Goal: Task Accomplishment & Management: Use online tool/utility

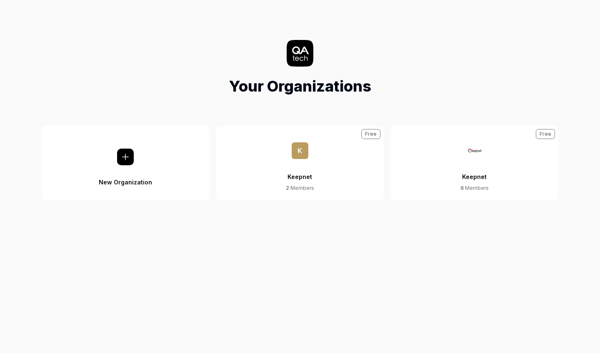
click at [473, 190] on div "6 Members" at bounding box center [474, 189] width 28 height 8
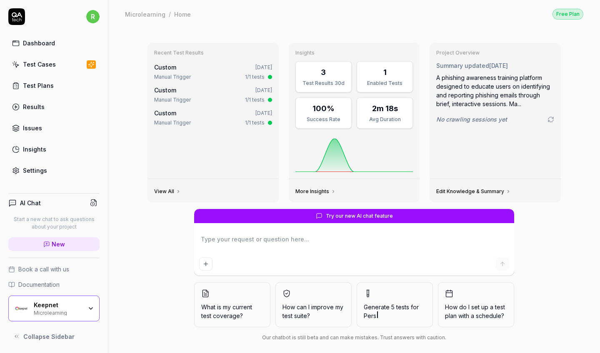
click at [73, 313] on div "Microlearning" at bounding box center [58, 312] width 48 height 7
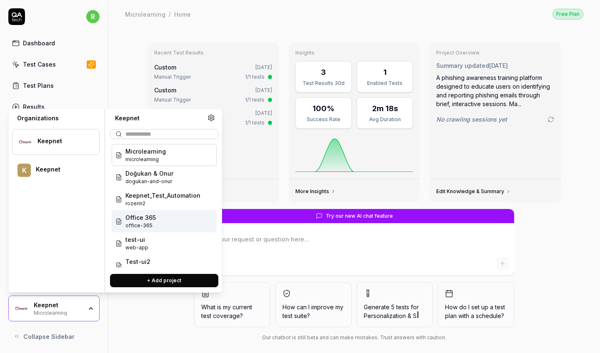
click at [152, 224] on span "office-365" at bounding box center [140, 226] width 30 height 8
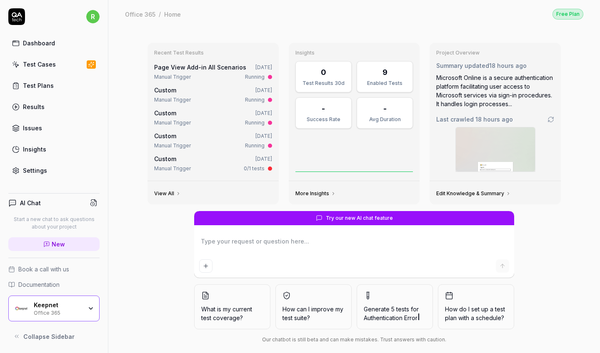
click at [63, 60] on link "Test Cases" at bounding box center [53, 64] width 91 height 16
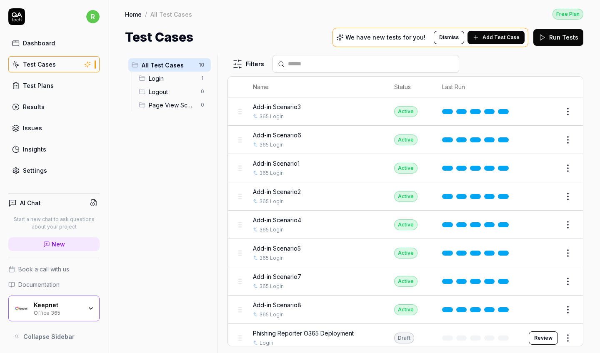
click at [565, 335] on html "r Dashboard Test Cases Test Plans Results Issues Insights Settings AI Chat Star…" at bounding box center [300, 176] width 600 height 353
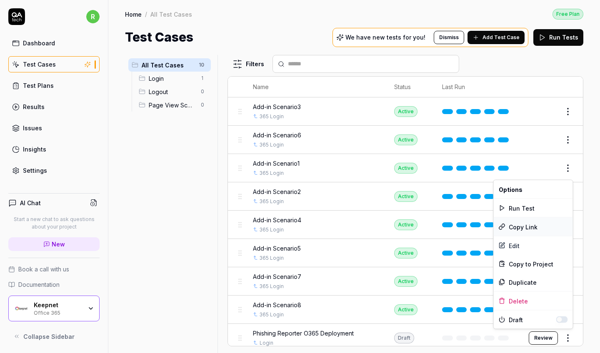
click at [532, 230] on div "Copy Link" at bounding box center [533, 227] width 79 height 18
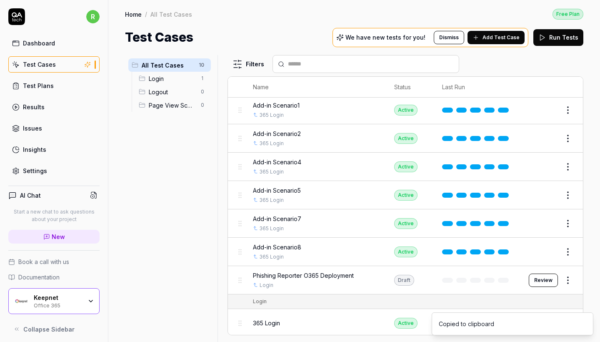
scroll to position [58, 0]
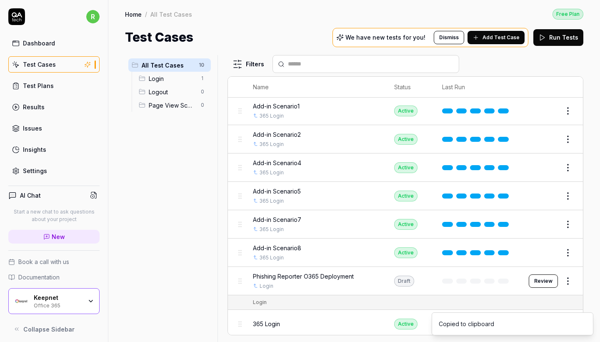
click at [548, 281] on button "Review" at bounding box center [543, 280] width 29 height 13
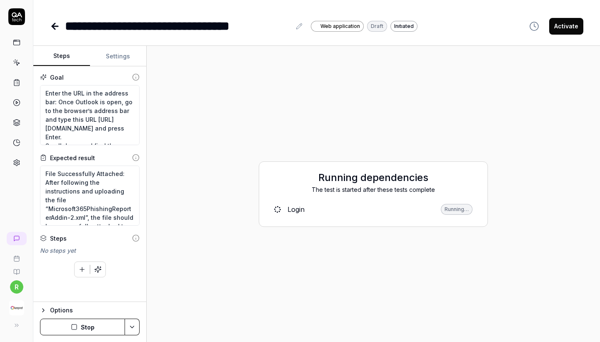
click at [135, 56] on button "Settings" at bounding box center [118, 56] width 57 height 20
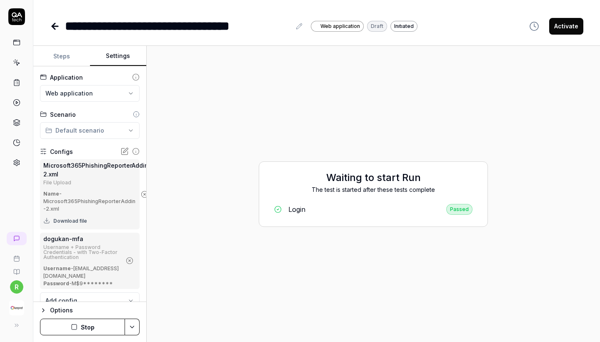
click at [74, 51] on button "Steps" at bounding box center [61, 56] width 57 height 20
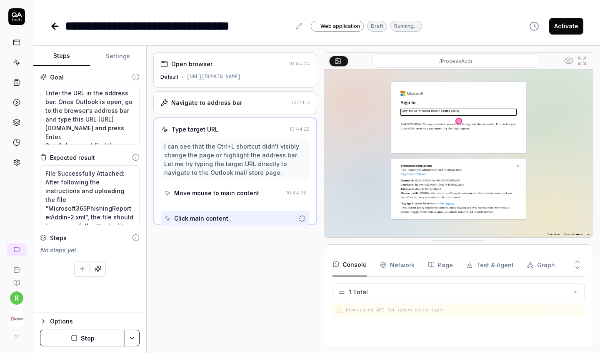
click at [52, 24] on icon at bounding box center [55, 26] width 10 height 10
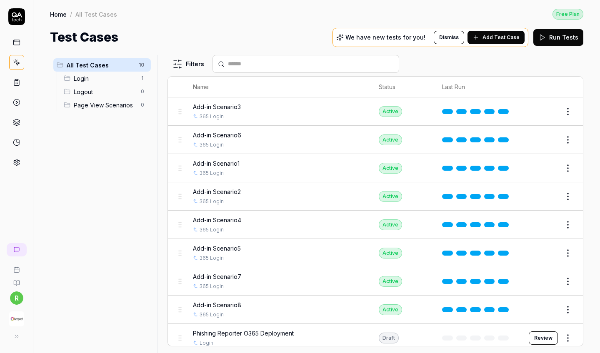
click at [568, 337] on html "r Home / All Test Cases Free Plan Home / All Test Cases Free Plan Test Cases We…" at bounding box center [300, 176] width 600 height 353
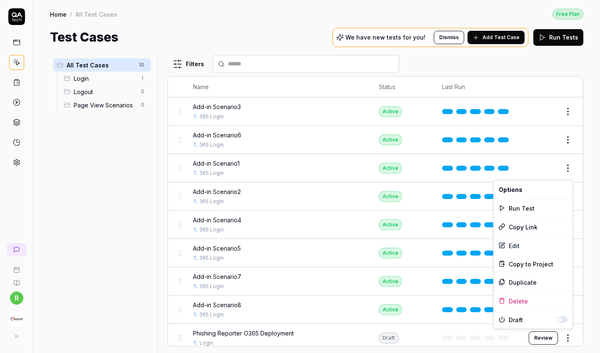
click at [568, 337] on html "r Home / All Test Cases Free Plan Home / All Test Cases Free Plan Test Cases We…" at bounding box center [300, 176] width 600 height 353
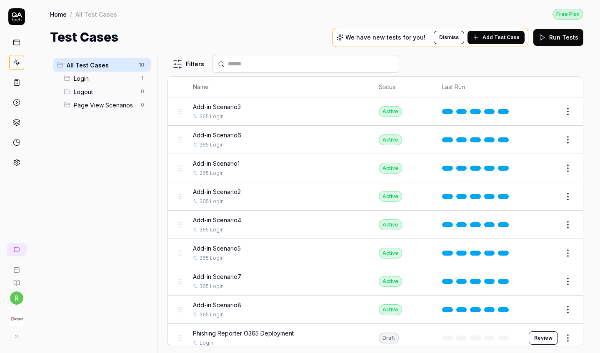
click at [18, 318] on img "button" at bounding box center [16, 319] width 15 height 15
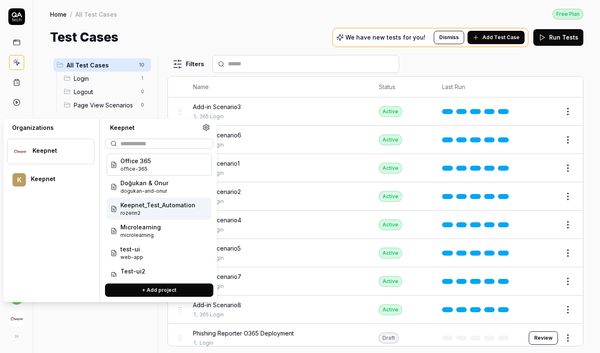
click at [159, 205] on span "Keepnet_Test_Automation" at bounding box center [157, 205] width 75 height 9
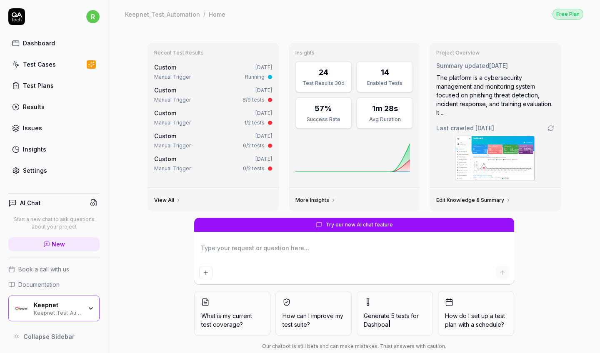
click at [23, 66] on div "Test Cases" at bounding box center [39, 64] width 33 height 9
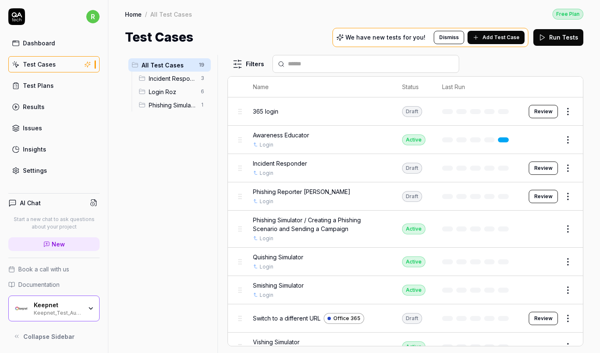
click at [205, 190] on div "All Test Cases 19 Incident Responder 3 Login Roz 6 Phishing Simulator 1" at bounding box center [169, 199] width 89 height 288
click at [188, 107] on span "Phishing Simulator" at bounding box center [172, 105] width 47 height 9
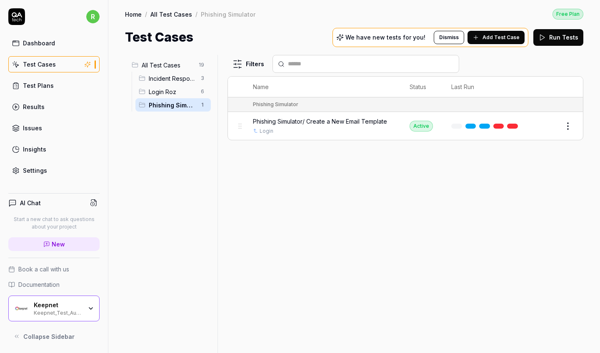
click at [184, 90] on span "Login Roz" at bounding box center [172, 92] width 47 height 9
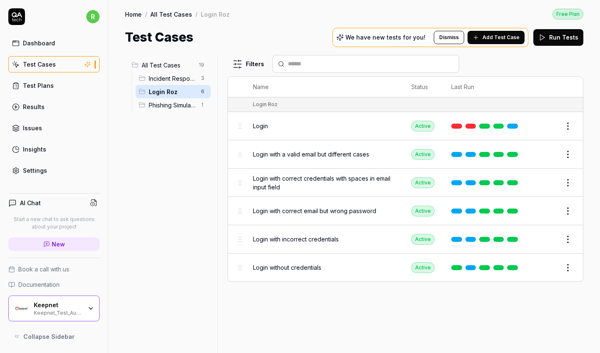
click at [179, 65] on span "All Test Cases" at bounding box center [168, 65] width 52 height 9
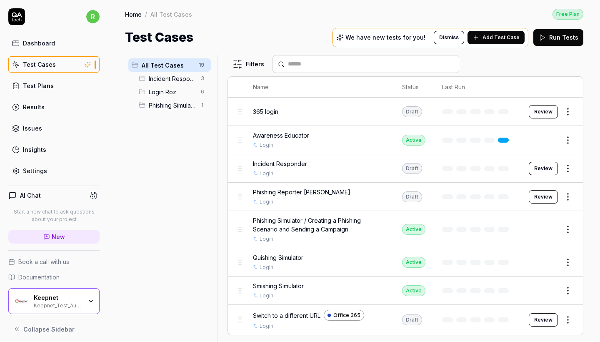
click at [83, 304] on div "Keepnet Keepnet_Test_Automation" at bounding box center [61, 301] width 54 height 14
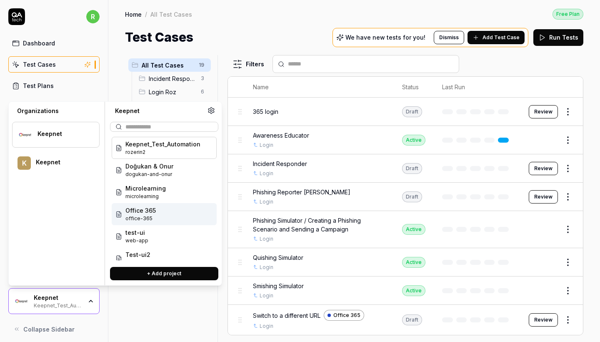
click at [152, 208] on span "Office 365" at bounding box center [140, 210] width 30 height 9
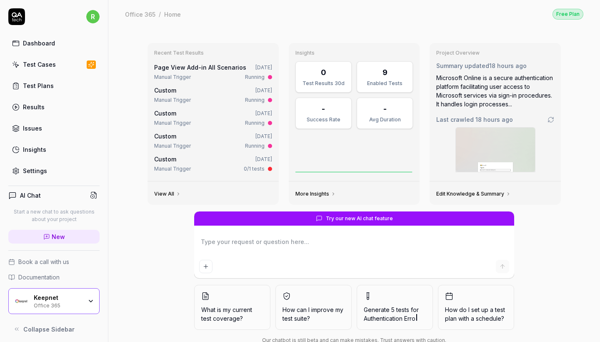
click at [59, 64] on link "Test Cases" at bounding box center [53, 64] width 91 height 16
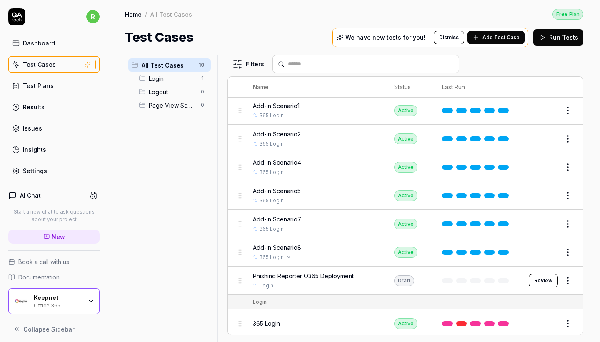
scroll to position [58, 0]
click at [294, 272] on span "Phishing Reporter O365 Deployment" at bounding box center [303, 276] width 101 height 9
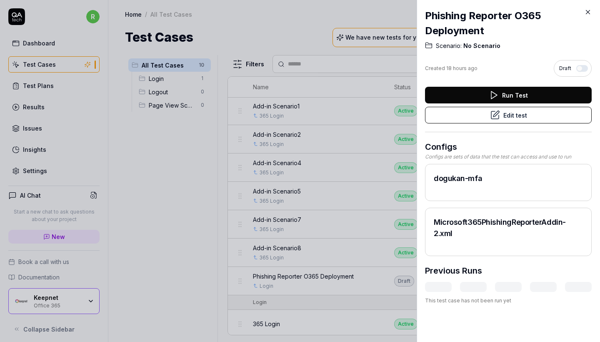
click at [528, 118] on button "Edit test" at bounding box center [508, 115] width 167 height 17
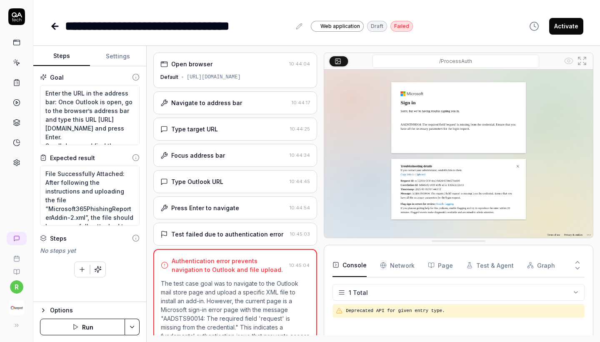
click at [208, 165] on div "Focus address bar 10:44:34" at bounding box center [235, 155] width 164 height 23
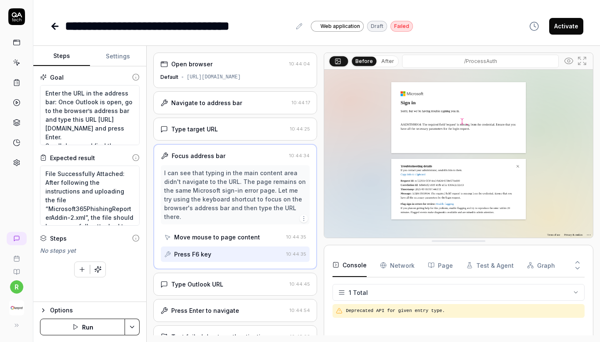
click at [223, 113] on div "Navigate to address bar 10:44:17" at bounding box center [235, 102] width 164 height 23
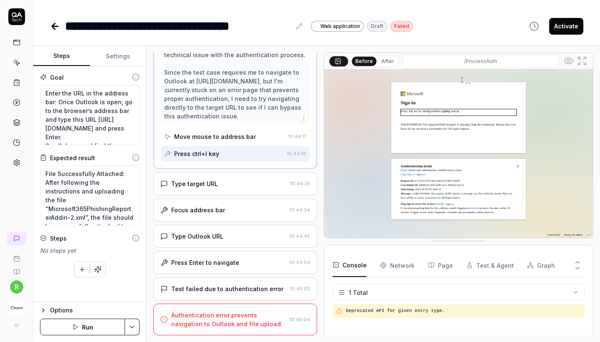
scroll to position [110, 0]
click at [216, 187] on div "Type target URL" at bounding box center [194, 183] width 47 height 9
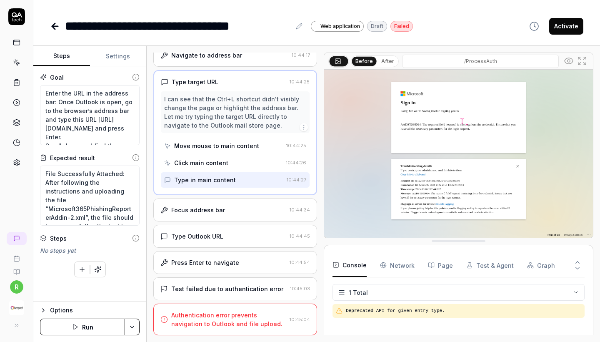
scroll to position [48, 0]
click at [204, 264] on div "Press Enter to navigate" at bounding box center [205, 262] width 68 height 9
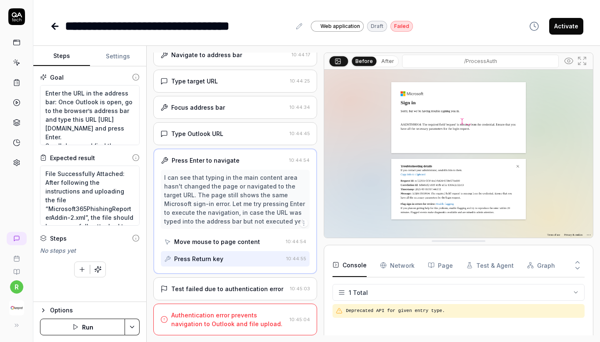
click at [207, 289] on div "Test failed due to authentication error" at bounding box center [227, 288] width 112 height 9
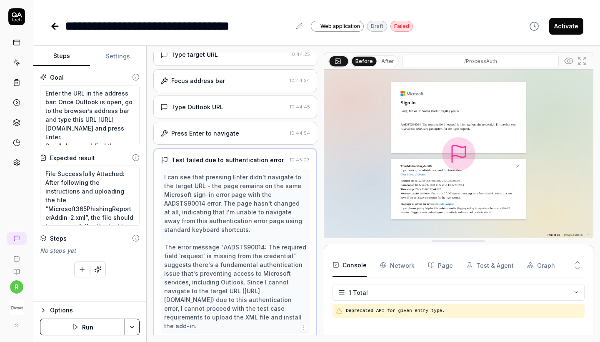
scroll to position [48, 0]
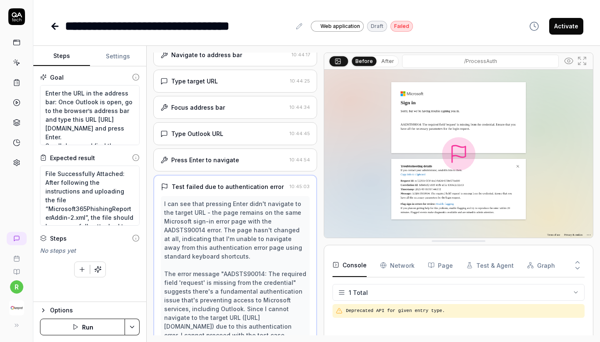
click at [231, 162] on div "Press Enter to navigate" at bounding box center [205, 159] width 68 height 9
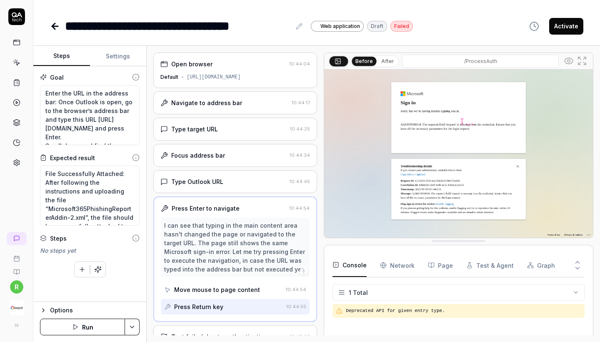
scroll to position [0, 0]
type textarea "*"
click at [129, 58] on button "Settings" at bounding box center [118, 56] width 57 height 20
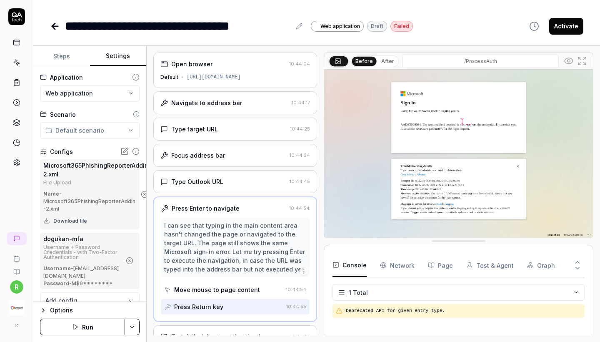
scroll to position [11, 0]
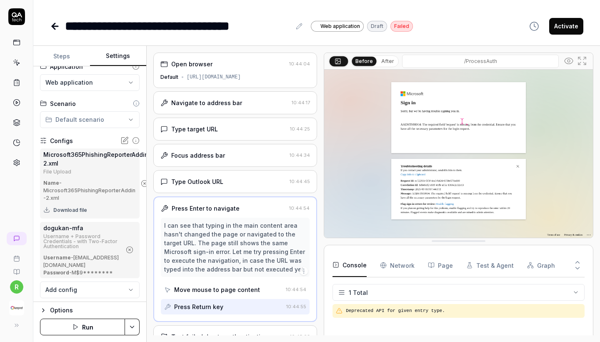
click at [88, 271] on div "Password - M$9********" at bounding box center [82, 273] width 78 height 8
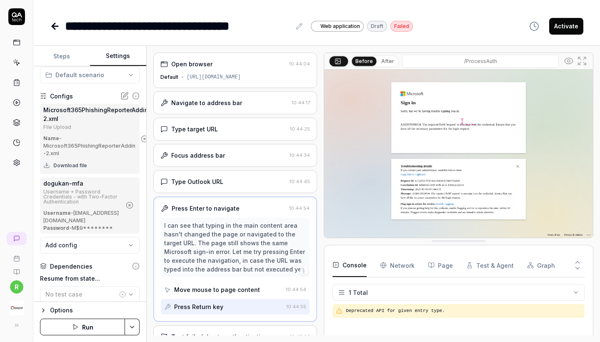
scroll to position [56, 0]
click at [85, 332] on button "Run" at bounding box center [82, 326] width 85 height 17
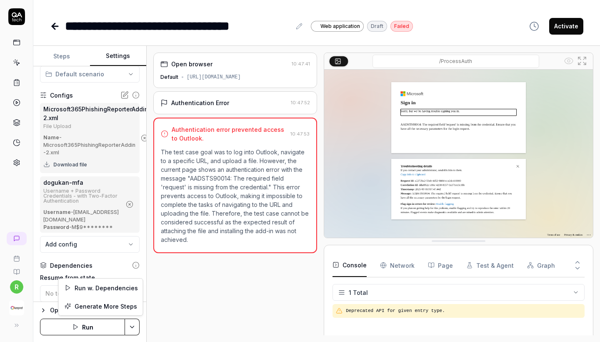
click at [128, 323] on html "**********" at bounding box center [300, 171] width 600 height 342
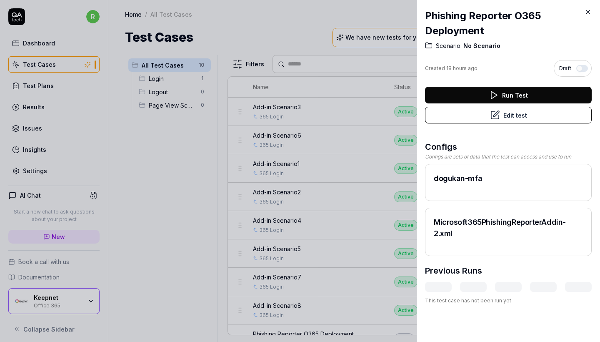
click at [589, 9] on icon at bounding box center [588, 12] width 8 height 8
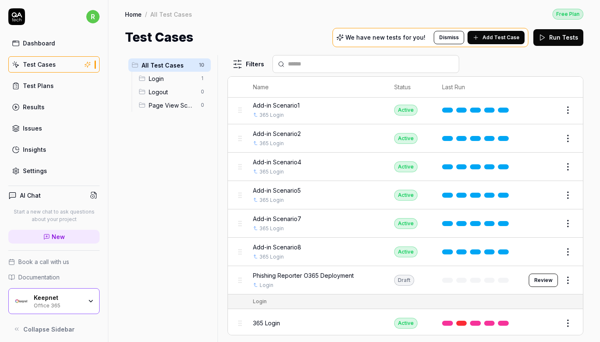
scroll to position [58, 0]
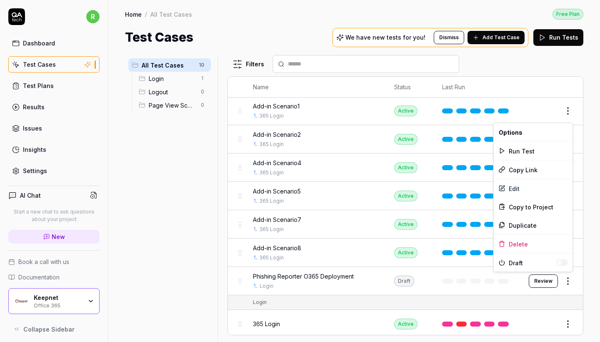
click at [566, 276] on html "r Dashboard Test Cases Test Plans Results Issues Insights Settings AI Chat Star…" at bounding box center [300, 171] width 600 height 342
click at [533, 187] on div "Edit" at bounding box center [533, 188] width 79 height 18
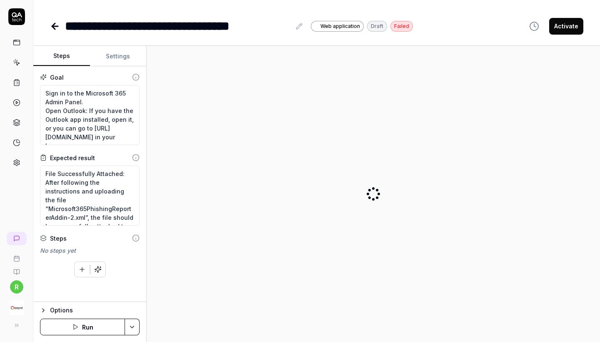
type textarea "*"
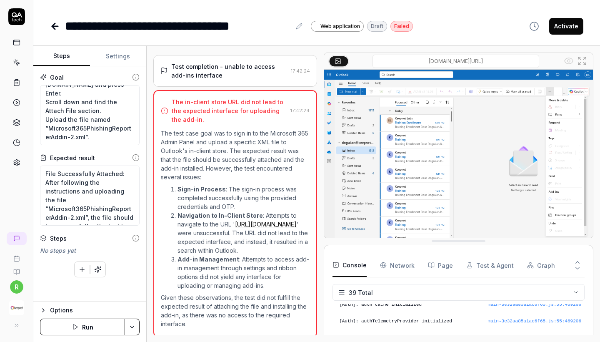
scroll to position [105, 0]
click at [56, 26] on icon at bounding box center [55, 26] width 6 height 0
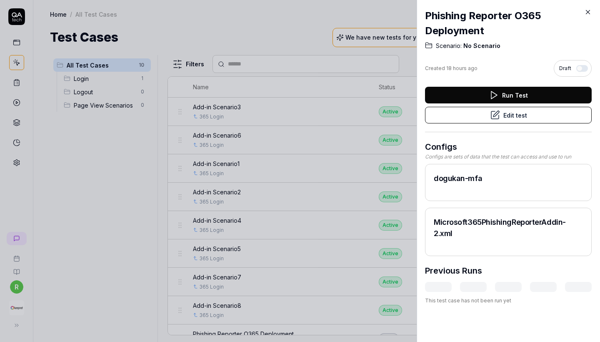
click at [525, 115] on button "Edit test" at bounding box center [508, 115] width 167 height 17
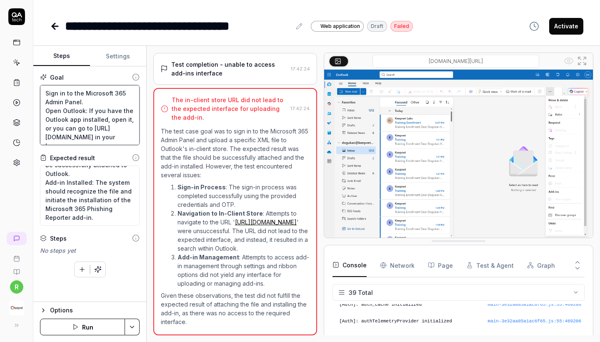
drag, startPoint x: 85, startPoint y: 109, endPoint x: 45, endPoint y: 70, distance: 56.3
click at [44, 70] on div "Goal Sign in to the Microsoft 365 Admin Panel. Open Outlook: If you have the Ou…" at bounding box center [89, 183] width 113 height 235
click at [49, 94] on textarea "Sign in to the Microsoft 365 Admin Panel. Open Outlook: If you have the Outlook…" at bounding box center [90, 115] width 100 height 60
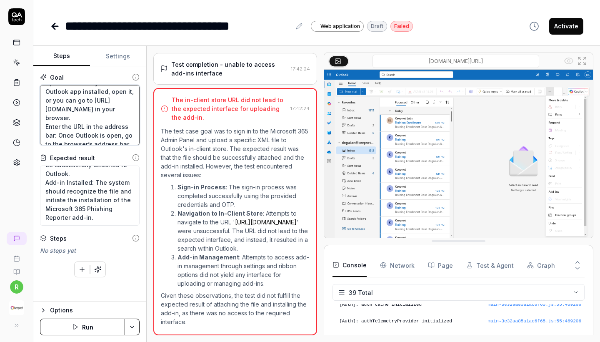
scroll to position [30, 0]
drag, startPoint x: 43, startPoint y: 90, endPoint x: 105, endPoint y: 118, distance: 68.1
click at [105, 118] on textarea "Sign in to the Microsoft 365 Admin Panel. Open Outlook: If you have the Outlook…" at bounding box center [90, 115] width 100 height 60
type textarea "*"
type textarea "Enter the URL in the address bar: Once Outlook is open, go to the browser’s add…"
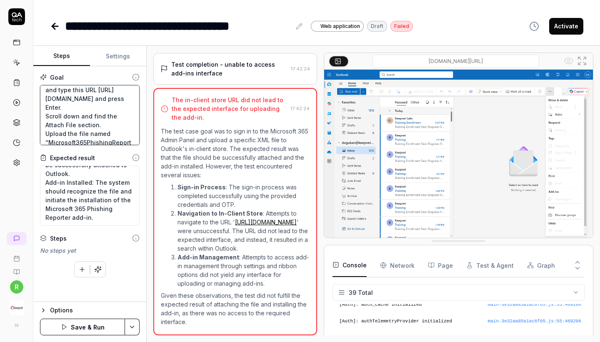
scroll to position [0, 0]
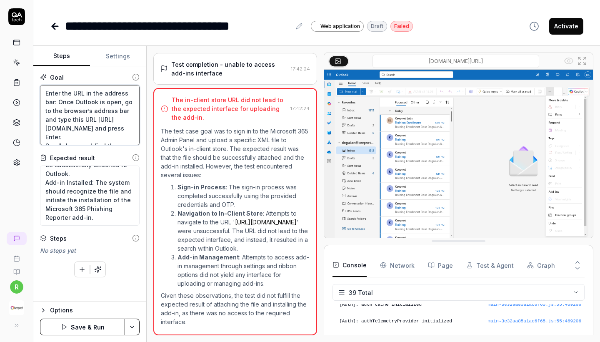
click at [45, 102] on textarea "Enter the URL in the address bar: Once Outlook is open, go to the browser’s add…" at bounding box center [90, 115] width 100 height 60
type textarea "*"
type textarea "Enter the URL in the address bar: Once Outlook is open, go to the browser’s add…"
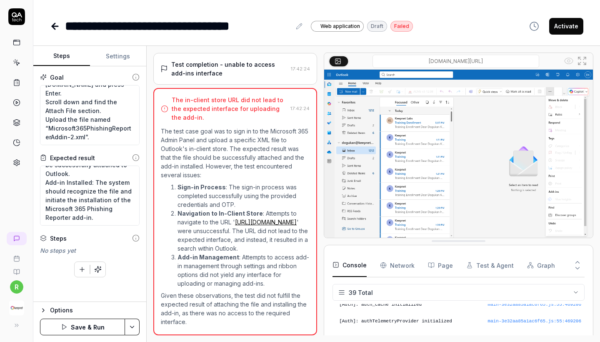
click at [67, 326] on icon "button" at bounding box center [64, 326] width 7 height 7
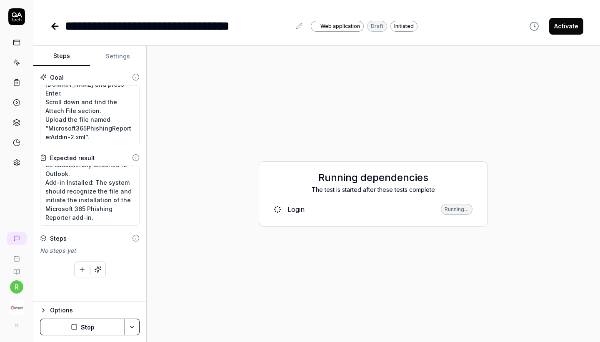
type textarea "*"
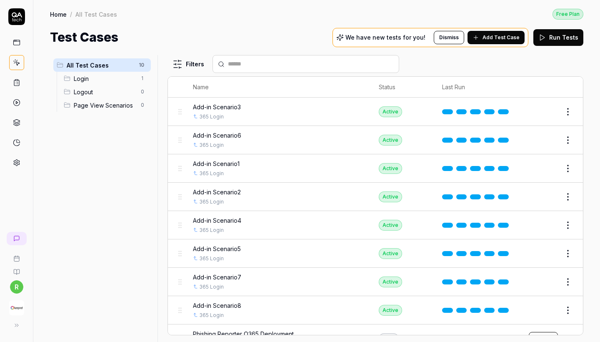
click at [20, 304] on img "button" at bounding box center [16, 307] width 15 height 15
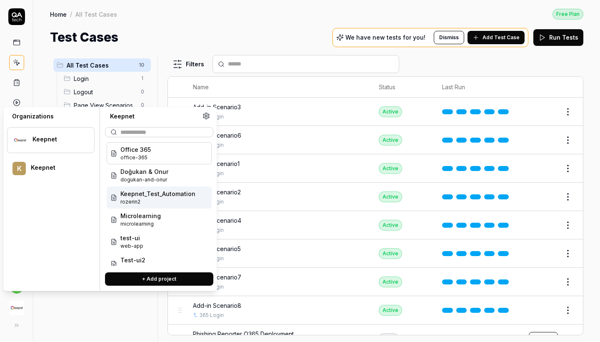
click at [160, 194] on span "Keepnet_Test_Automation" at bounding box center [157, 193] width 75 height 9
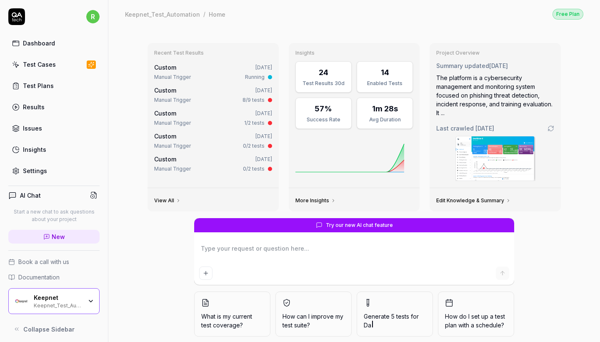
click at [39, 63] on div "Test Cases" at bounding box center [39, 64] width 33 height 9
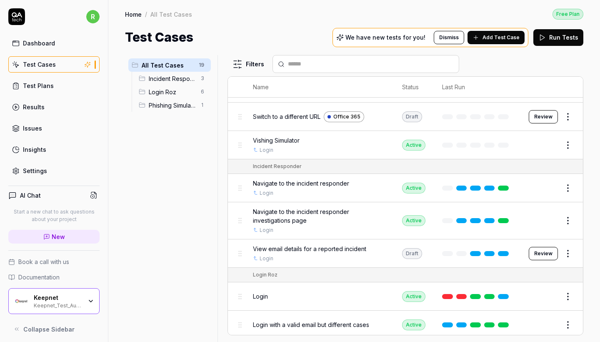
scroll to position [195, 0]
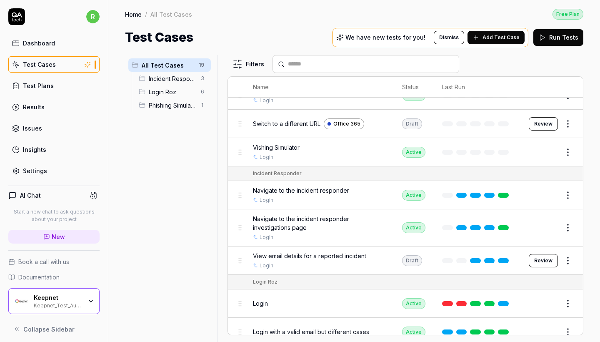
click at [563, 118] on html "r Dashboard Test Cases Test Plans Results Issues Insights Settings AI Chat Star…" at bounding box center [300, 171] width 600 height 342
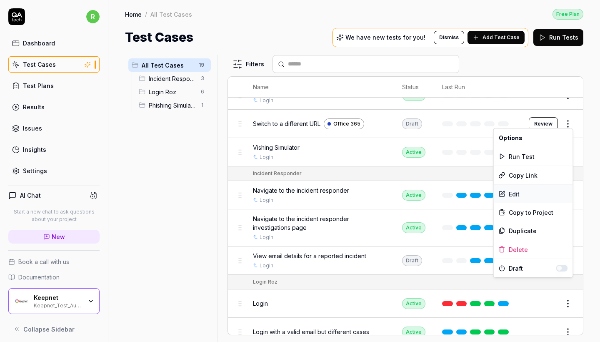
click at [517, 190] on div "Edit" at bounding box center [533, 194] width 79 height 18
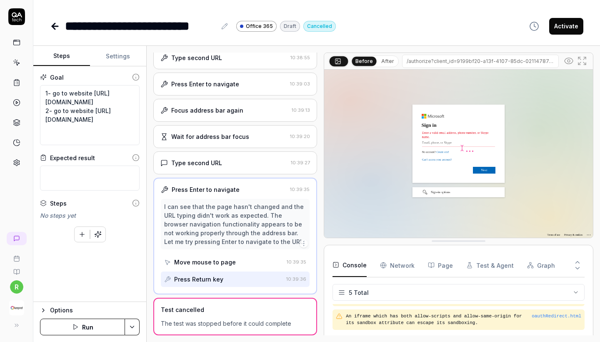
click at [79, 338] on div "Options Run" at bounding box center [89, 321] width 113 height 40
click at [76, 330] on icon "button" at bounding box center [75, 326] width 7 height 7
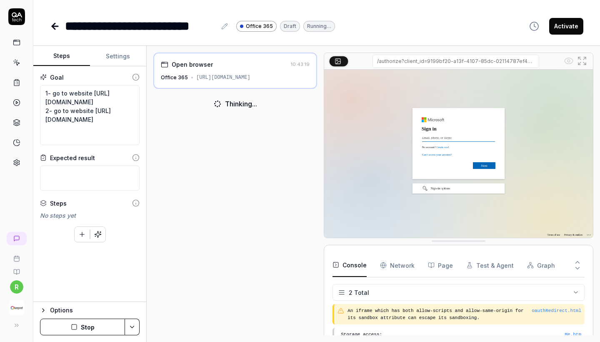
scroll to position [35, 0]
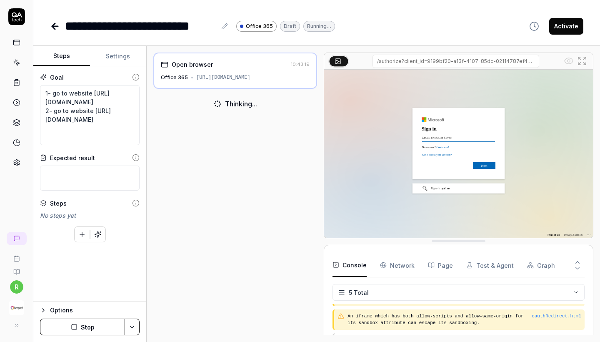
click at [286, 0] on div "**********" at bounding box center [316, 17] width 567 height 35
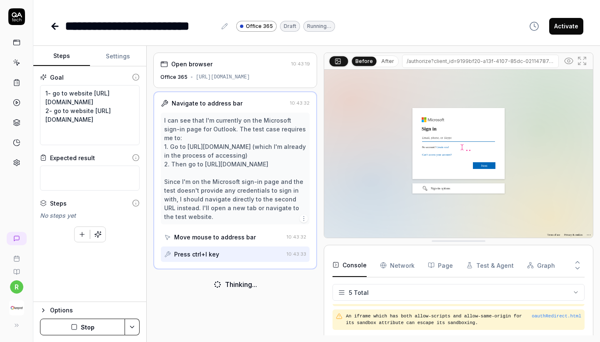
type textarea "*"
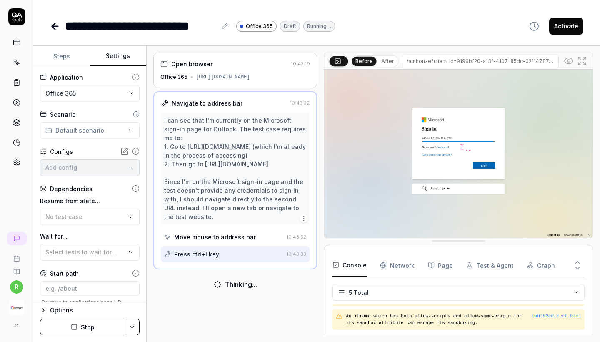
click at [117, 63] on button "Settings" at bounding box center [118, 56] width 57 height 20
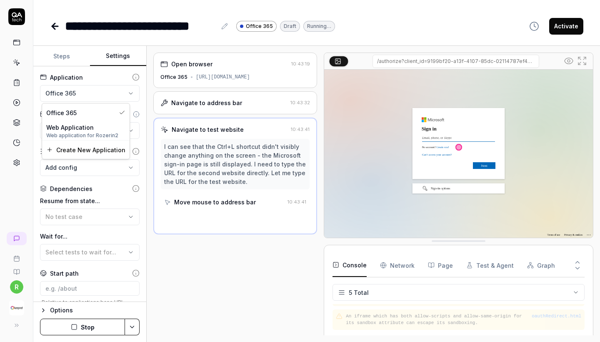
click at [103, 93] on html "**********" at bounding box center [300, 171] width 600 height 342
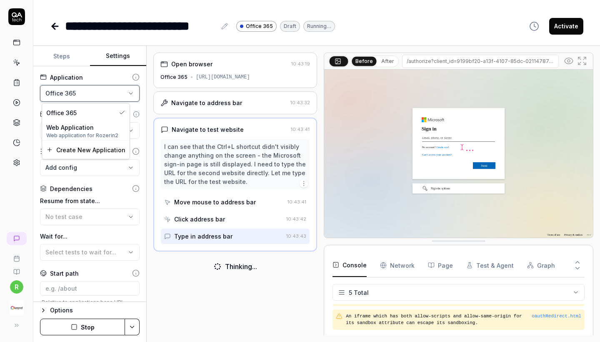
click at [199, 306] on html "**********" at bounding box center [300, 171] width 600 height 342
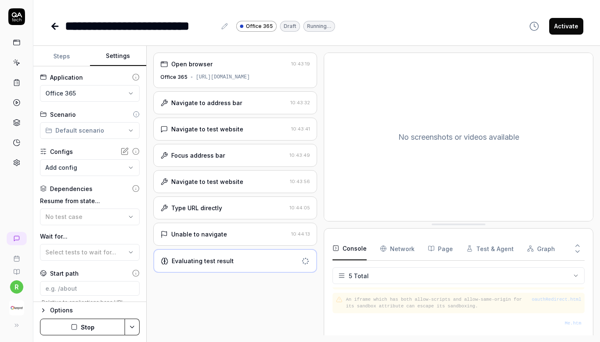
click at [238, 237] on div "Unable to navigate" at bounding box center [224, 234] width 128 height 9
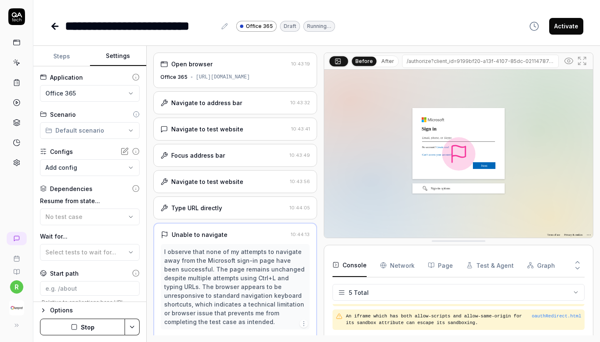
scroll to position [22, 0]
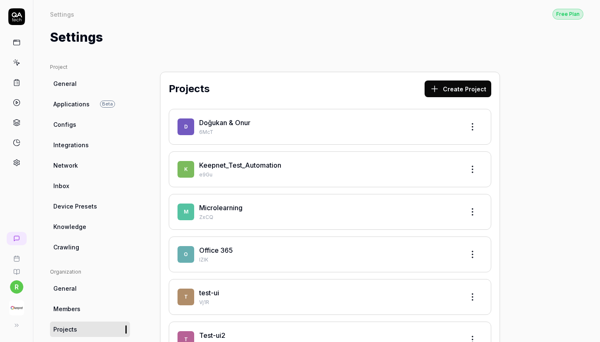
click at [13, 38] on link at bounding box center [16, 42] width 15 height 15
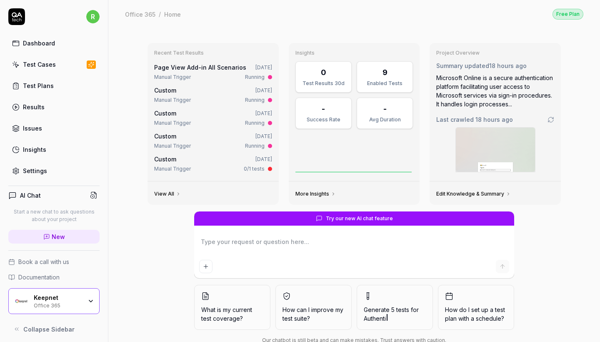
click at [53, 66] on div "Test Cases" at bounding box center [39, 64] width 33 height 9
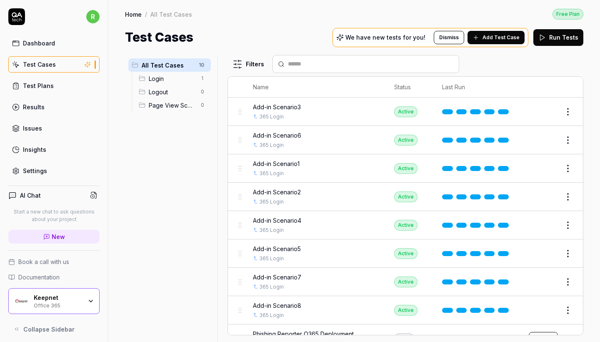
click at [289, 108] on span "Add-in Scenario3" at bounding box center [277, 107] width 48 height 9
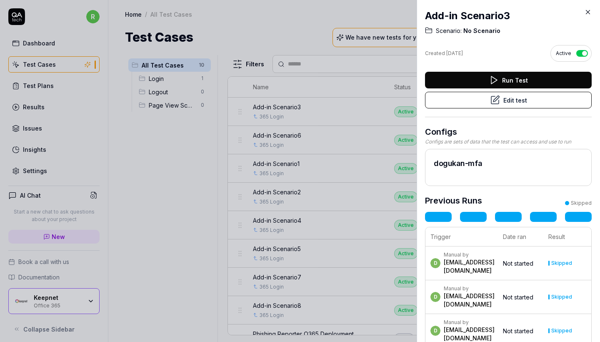
click at [587, 16] on h2 "Add-in Scenario3" at bounding box center [508, 15] width 167 height 15
click at [588, 10] on icon at bounding box center [588, 12] width 8 height 8
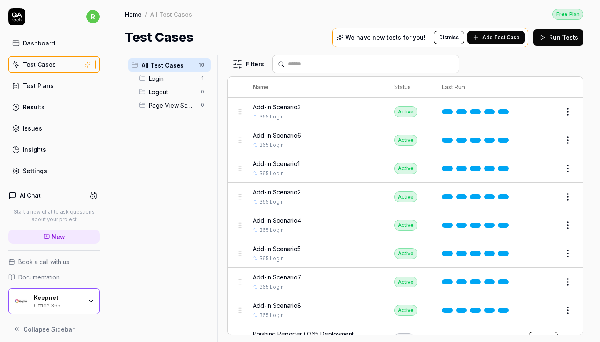
click at [81, 300] on div "Keepnet" at bounding box center [58, 298] width 48 height 8
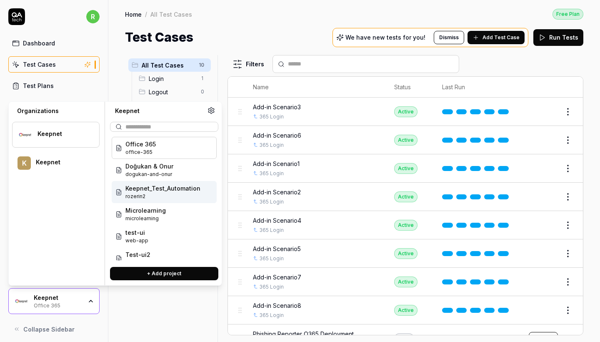
click at [164, 185] on span "Keepnet_Test_Automation" at bounding box center [162, 188] width 75 height 9
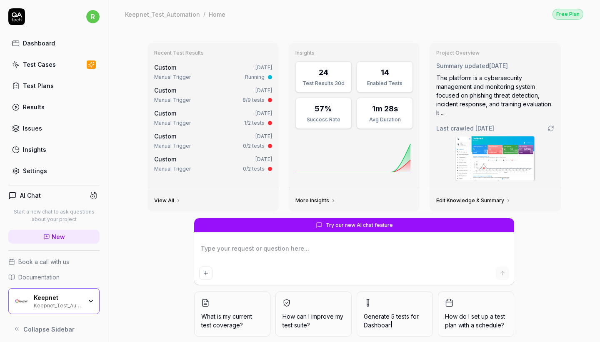
click at [30, 77] on div "Dashboard Test Cases Test Plans Results Issues Insights Settings" at bounding box center [53, 107] width 91 height 144
click at [30, 60] on div "Test Cases" at bounding box center [39, 64] width 33 height 9
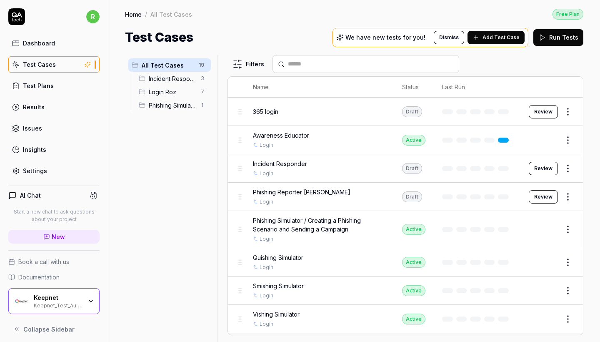
click at [570, 105] on html "r Dashboard Test Cases Test Plans Results Issues Insights Settings AI Chat Star…" at bounding box center [300, 171] width 600 height 342
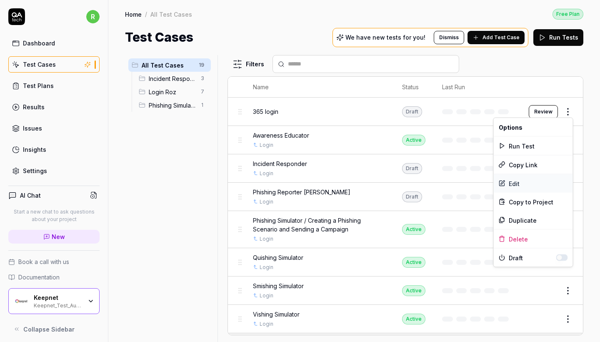
click at [519, 186] on div "Edit" at bounding box center [533, 183] width 79 height 18
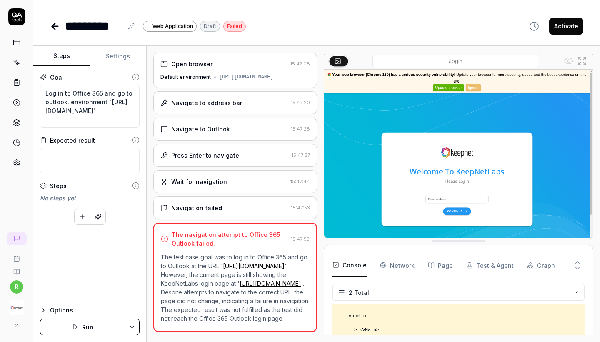
type textarea "*"
click at [121, 51] on button "Settings" at bounding box center [118, 56] width 57 height 20
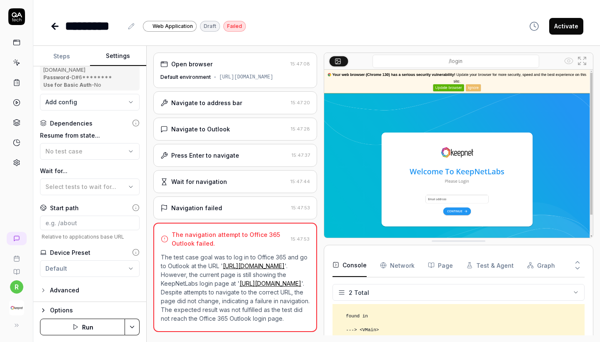
scroll to position [130, 0]
click at [53, 28] on icon at bounding box center [53, 26] width 3 height 6
